Goal: Use online tool/utility: Utilize a website feature to perform a specific function

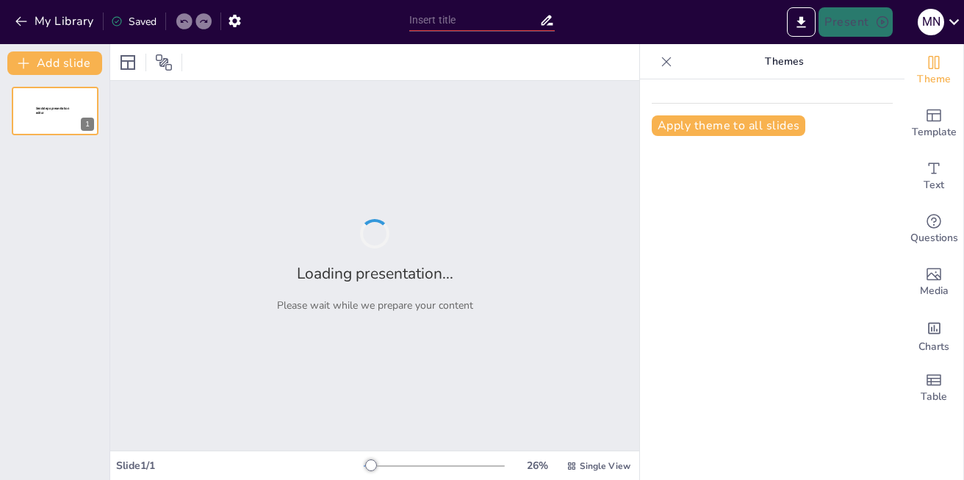
type input "نقش برجسته سازی در ارتباطات موثر"
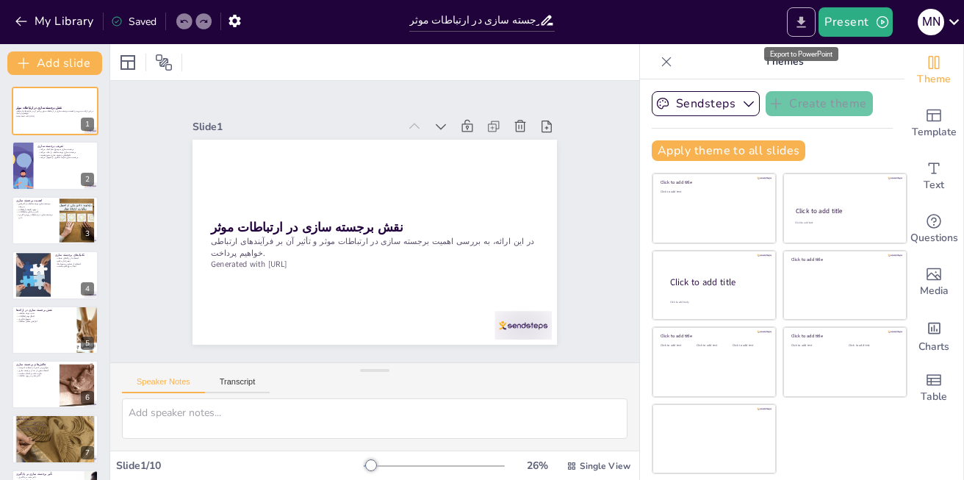
click at [803, 24] on icon "Export to PowerPoint" at bounding box center [801, 21] width 9 height 11
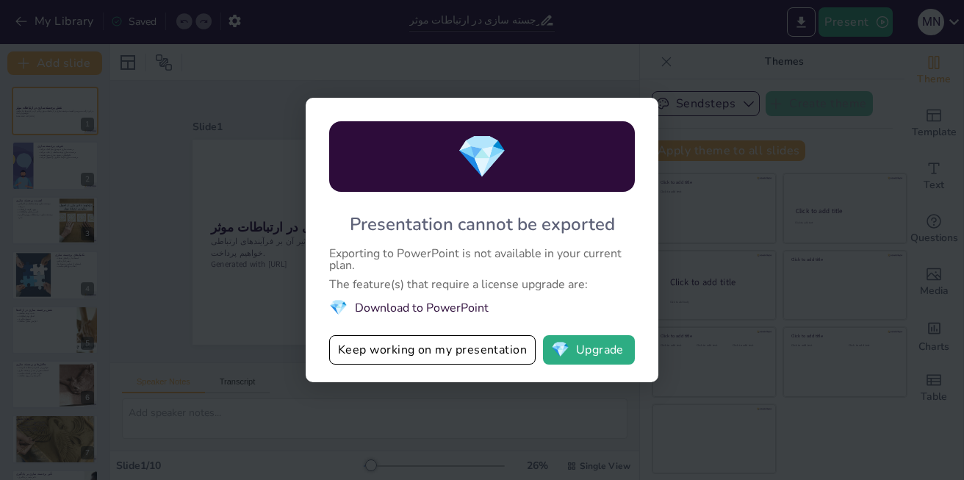
click at [331, 299] on span "💎" at bounding box center [338, 307] width 18 height 20
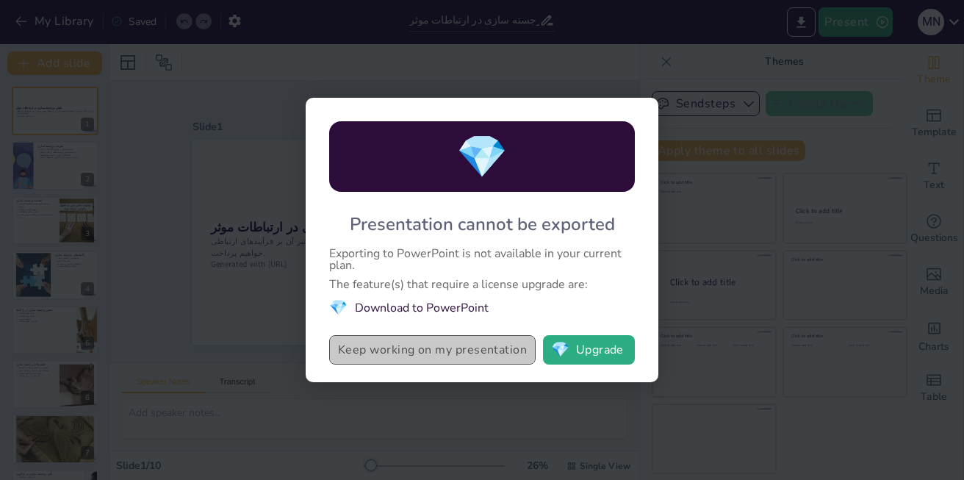
click at [364, 350] on button "Keep working on my presentation" at bounding box center [432, 349] width 206 height 29
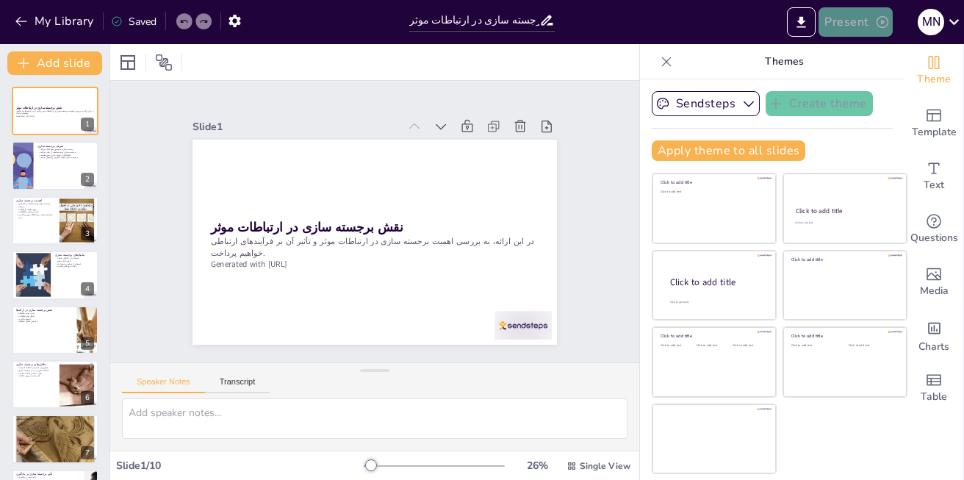
click at [834, 24] on button "Present" at bounding box center [854, 21] width 73 height 29
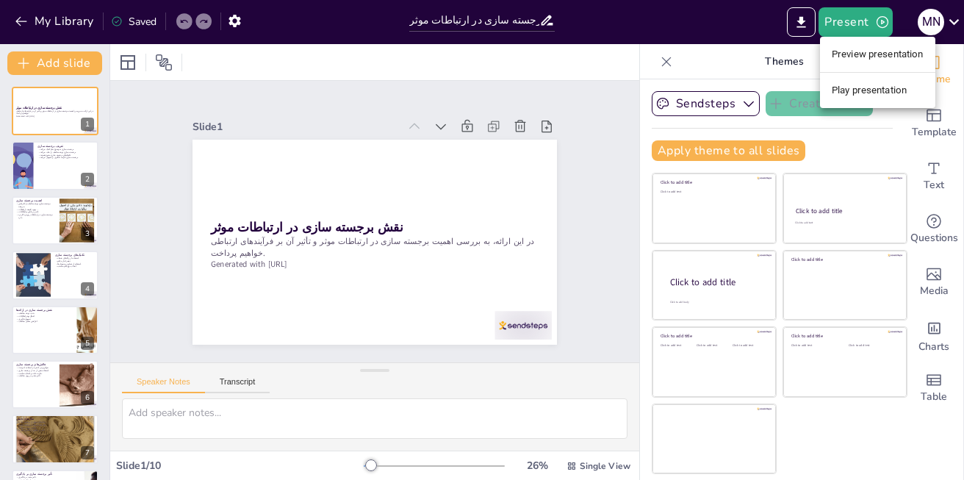
click at [797, 24] on div at bounding box center [482, 240] width 964 height 480
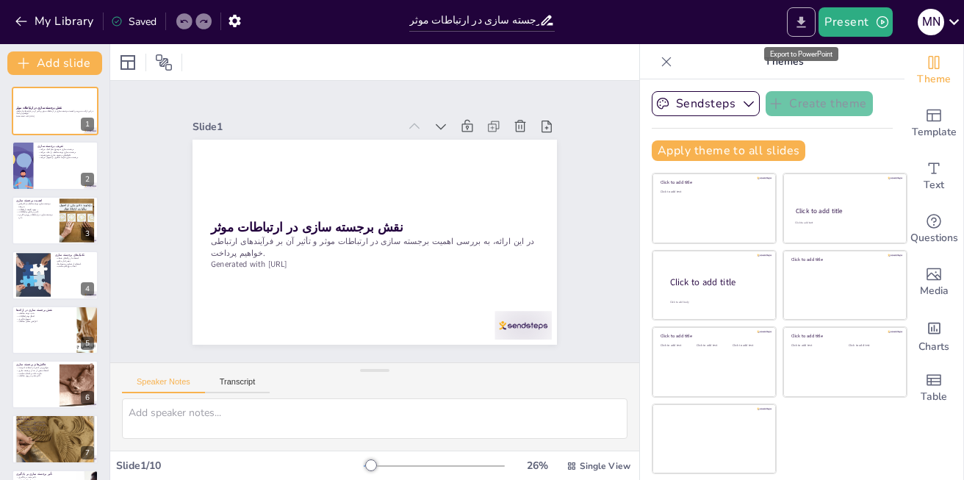
click at [805, 23] on icon "Export to PowerPoint" at bounding box center [800, 22] width 15 height 15
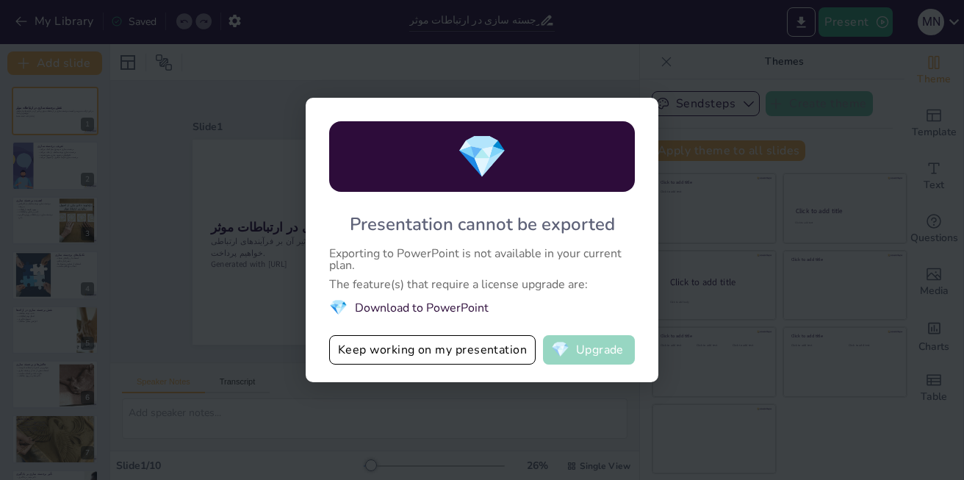
click at [615, 352] on button "💎 Upgrade" at bounding box center [589, 349] width 92 height 29
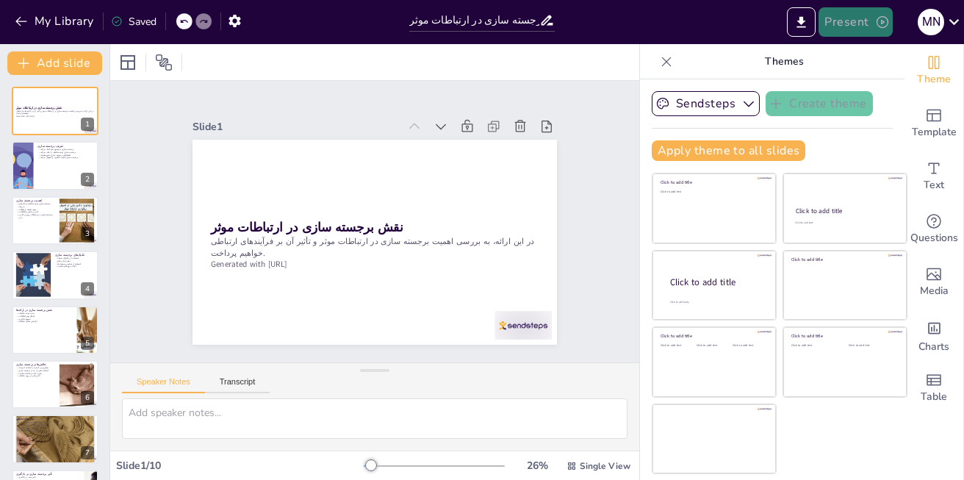
click at [853, 21] on button "Present" at bounding box center [854, 21] width 73 height 29
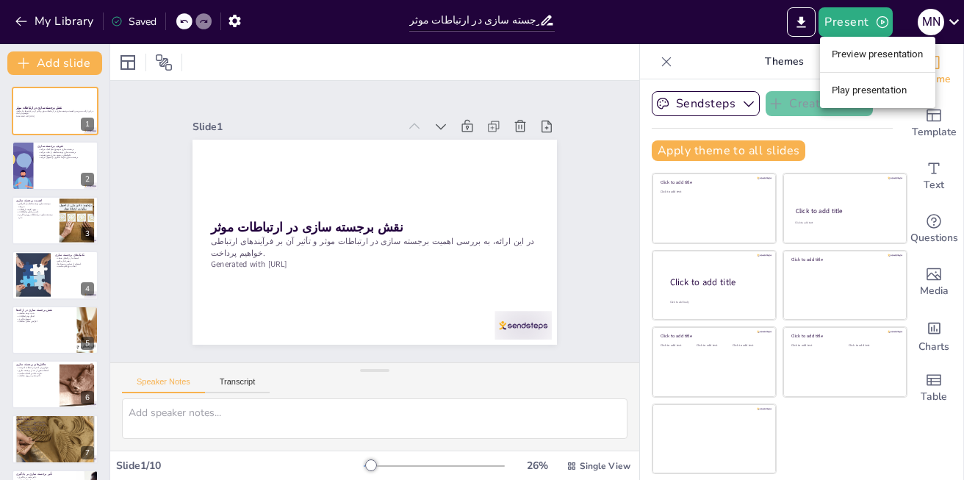
click at [839, 54] on li "Preview presentation" at bounding box center [877, 55] width 115 height 24
